Goal: Communication & Community: Answer question/provide support

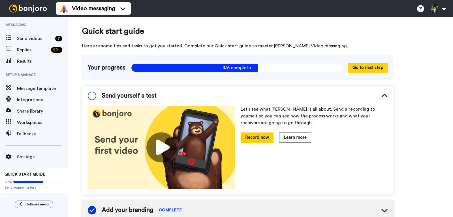
scroll to position [0, 0]
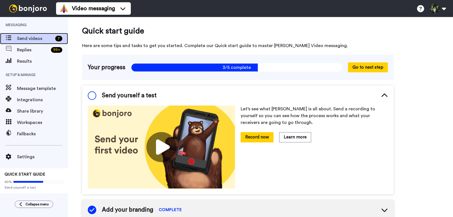
click at [25, 40] on span "Send videos" at bounding box center [35, 38] width 36 height 7
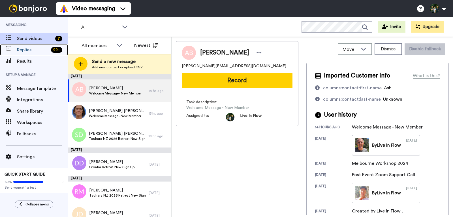
click at [37, 50] on span "Replies" at bounding box center [33, 49] width 32 height 7
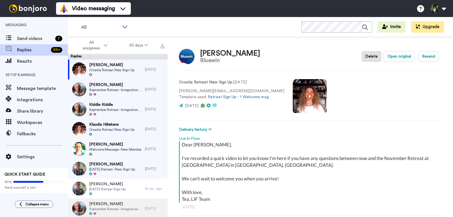
scroll to position [20, 0]
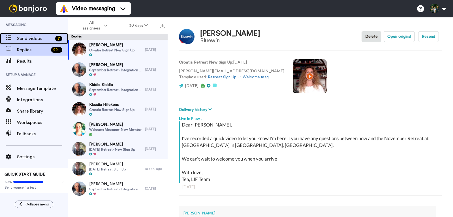
click at [33, 39] on span "Send videos" at bounding box center [35, 38] width 36 height 7
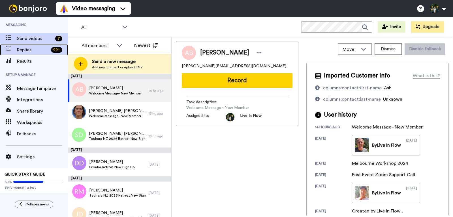
click at [43, 49] on span "Replies" at bounding box center [33, 49] width 32 height 7
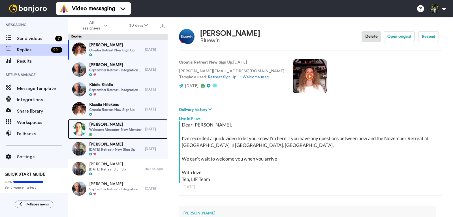
click at [116, 126] on span "[PERSON_NAME]" at bounding box center [115, 124] width 52 height 6
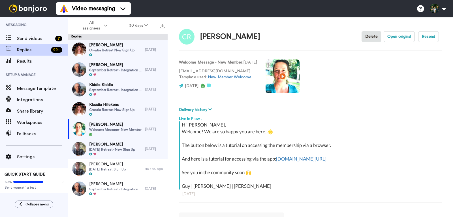
type textarea "x"
